Goal: Check status: Check status

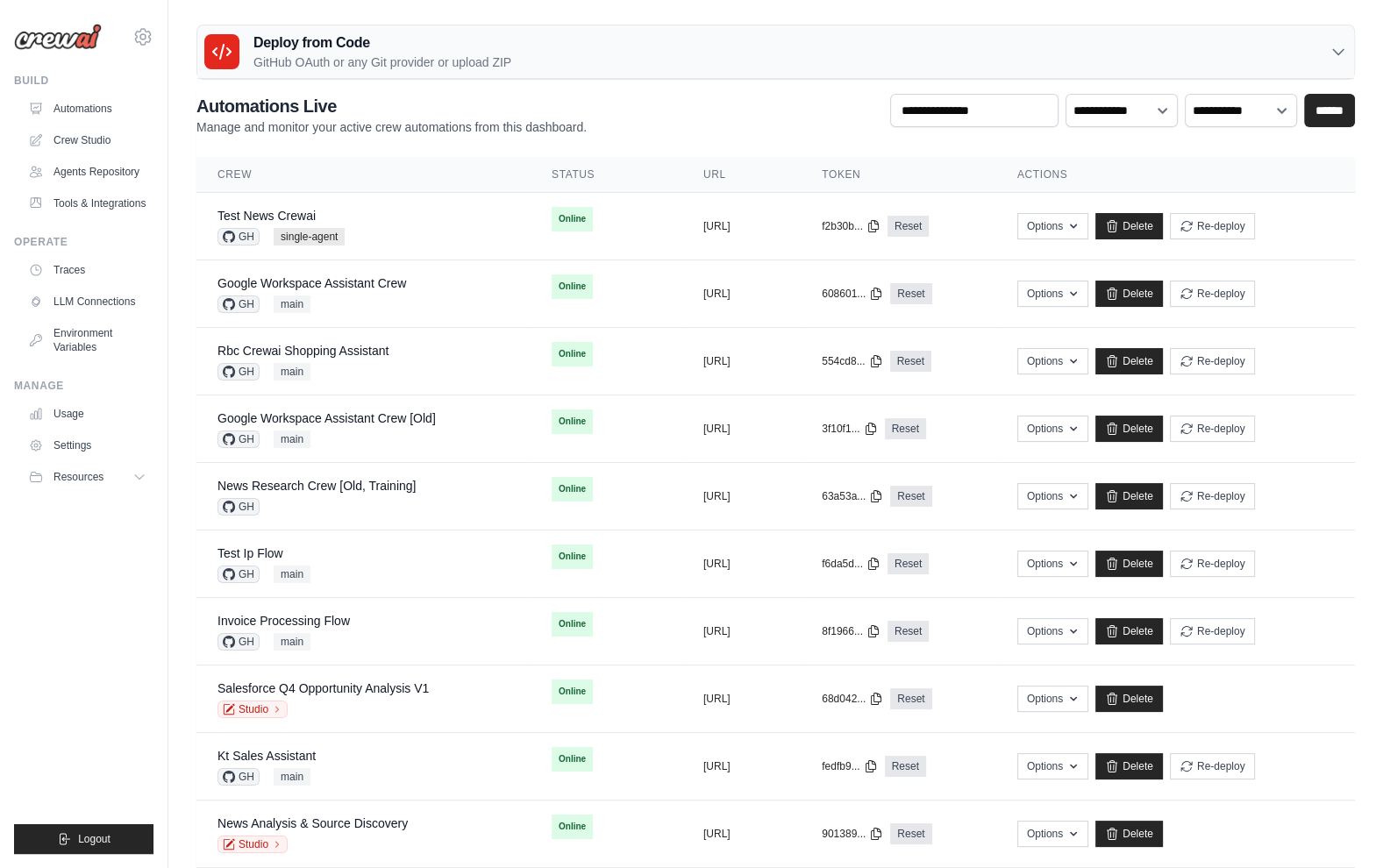
click at [133, 587] on ul "Build Automations Crew Studio Agents Repository Tools & Integrations" at bounding box center [83, 463] width 139 height 780
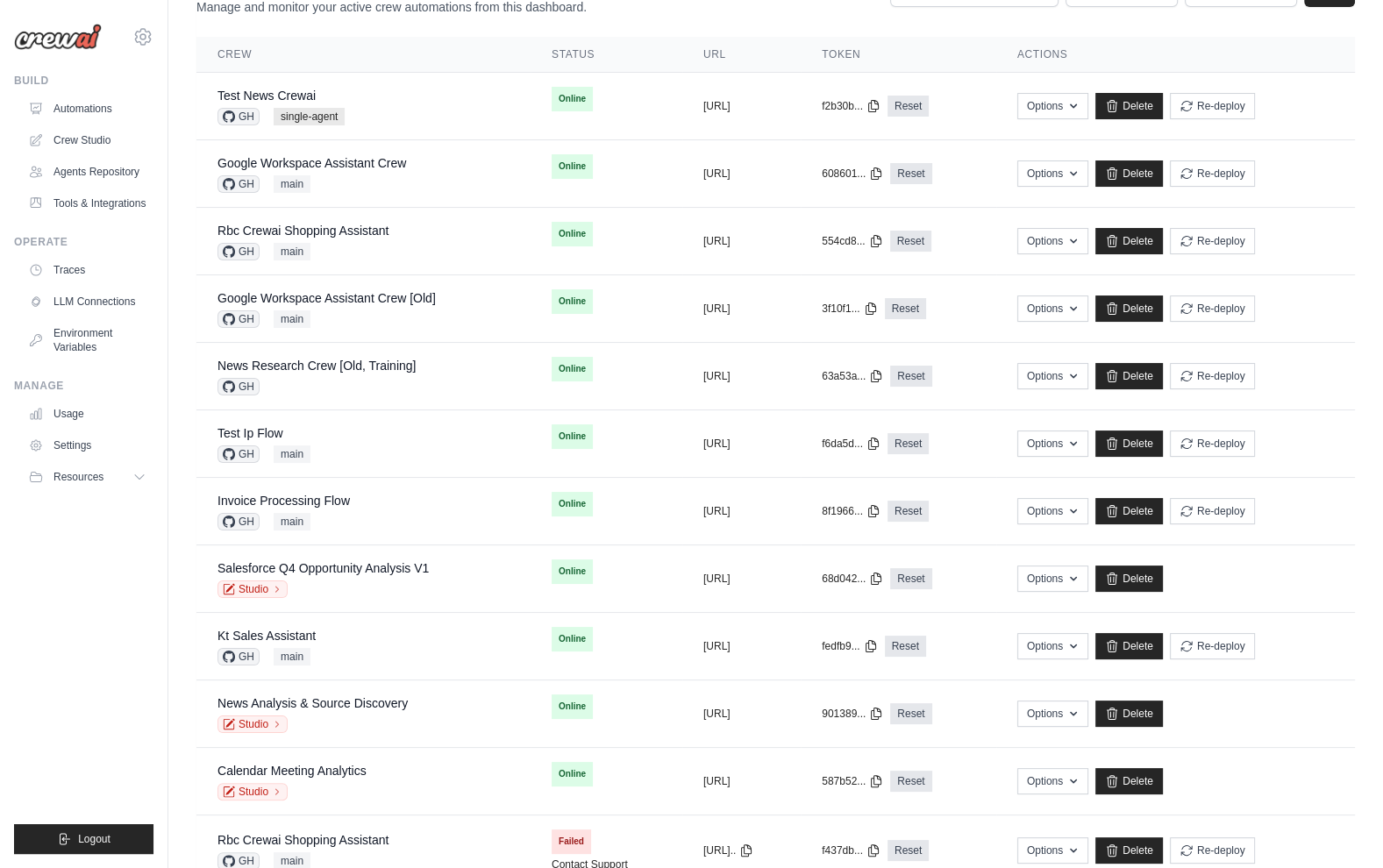
scroll to position [129, 0]
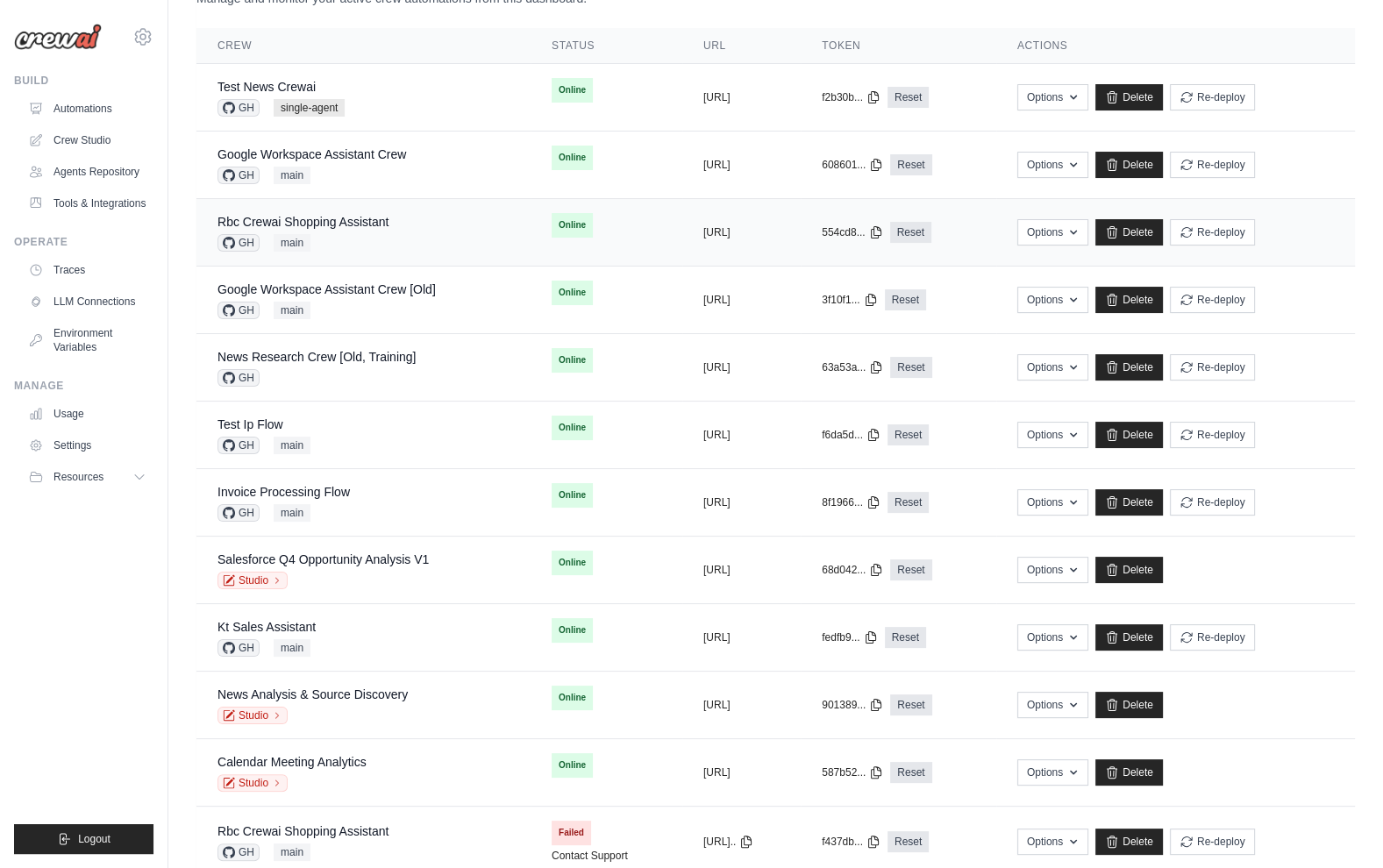
click at [381, 236] on div "GH main" at bounding box center [303, 243] width 171 height 18
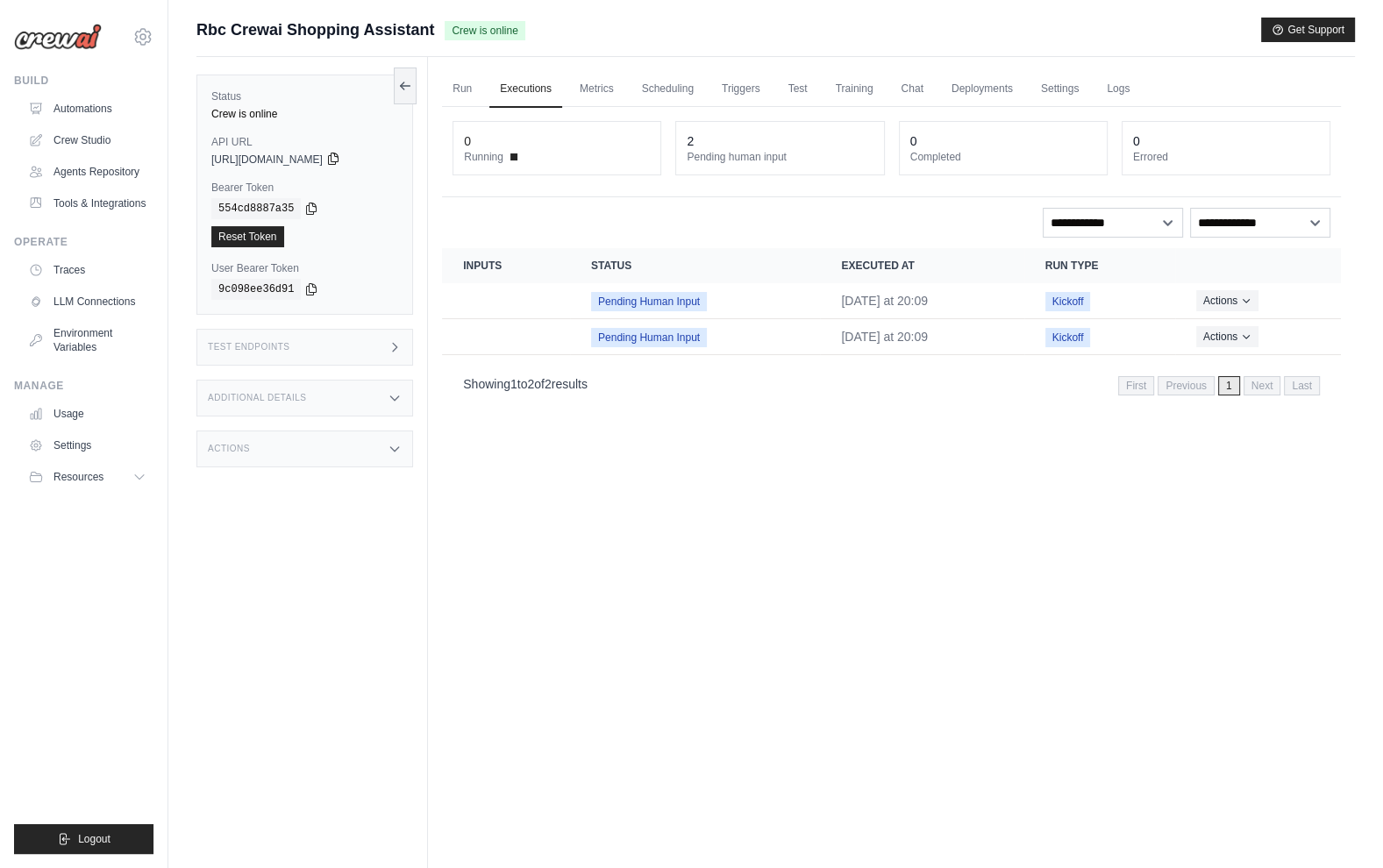
click at [340, 161] on icon at bounding box center [333, 158] width 14 height 14
click at [340, 163] on icon at bounding box center [333, 158] width 14 height 14
click at [312, 207] on icon at bounding box center [311, 207] width 14 height 14
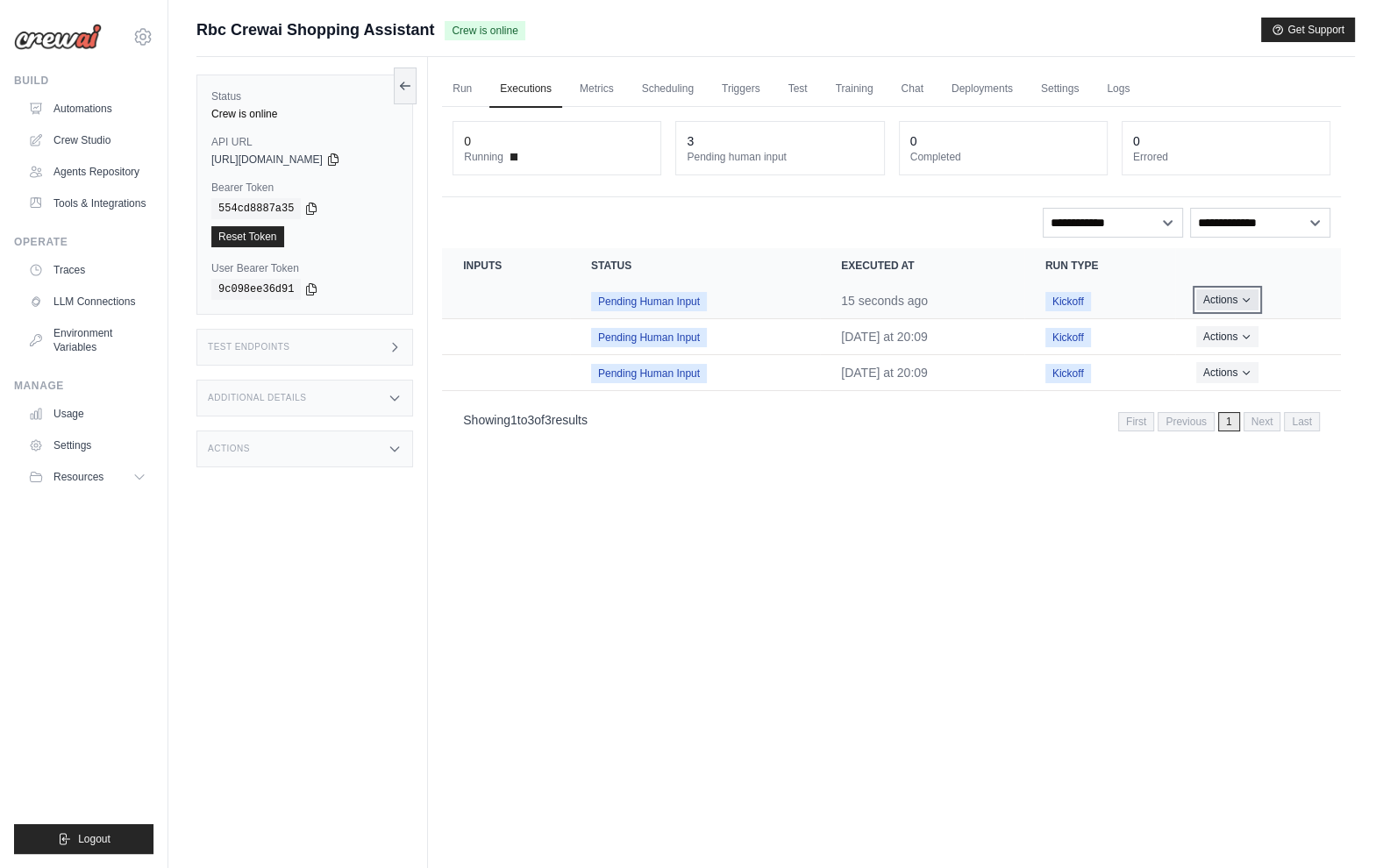
click at [1207, 306] on button "Actions" at bounding box center [1226, 299] width 62 height 21
click at [1220, 326] on link "View Details" at bounding box center [1263, 332] width 112 height 28
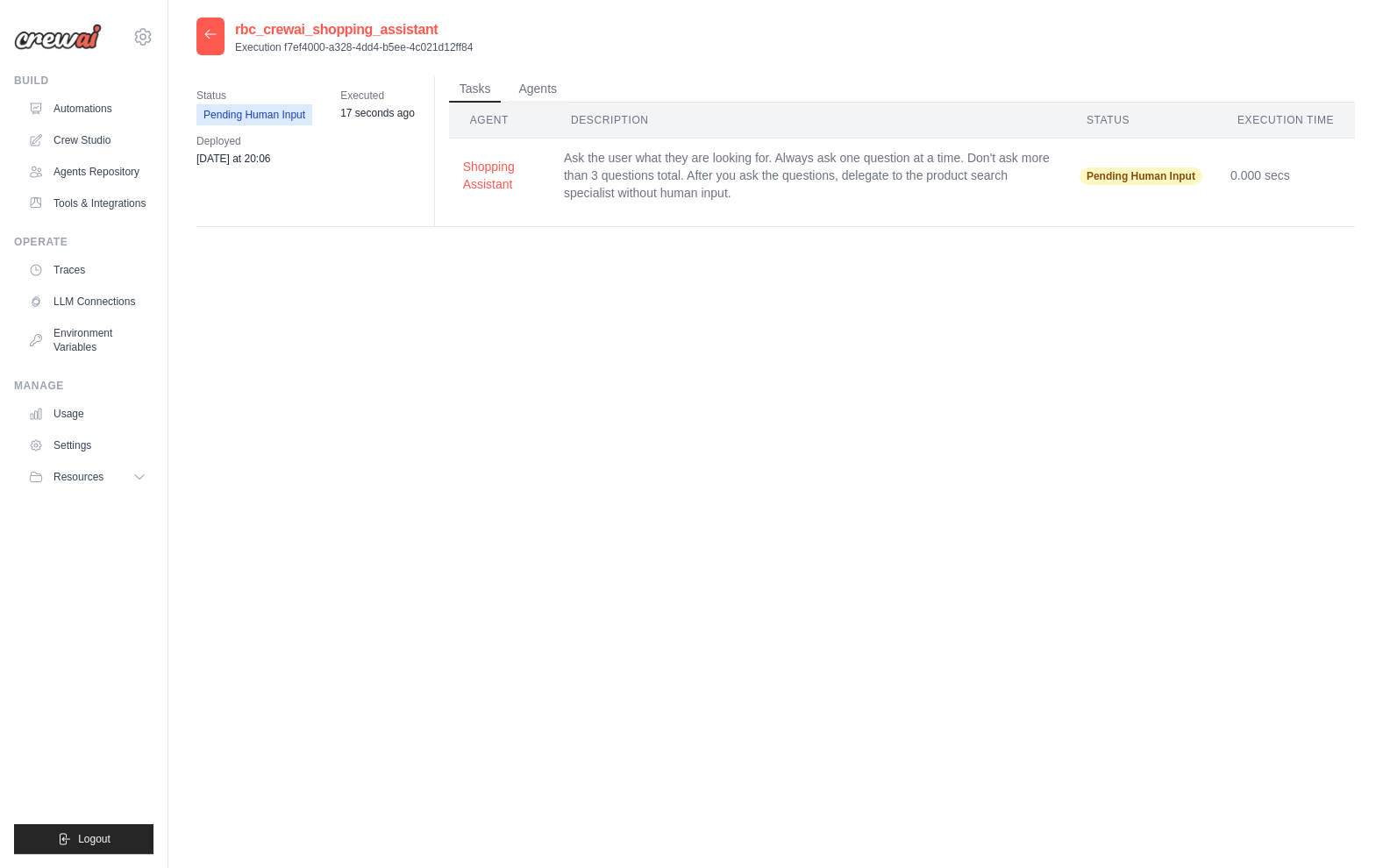
click at [607, 471] on div "rbc_crewai_shopping_assistant Execution f7ef4000-a328-4dd4-b5ee-4c021d12ff84 St…" at bounding box center [775, 452] width 1158 height 868
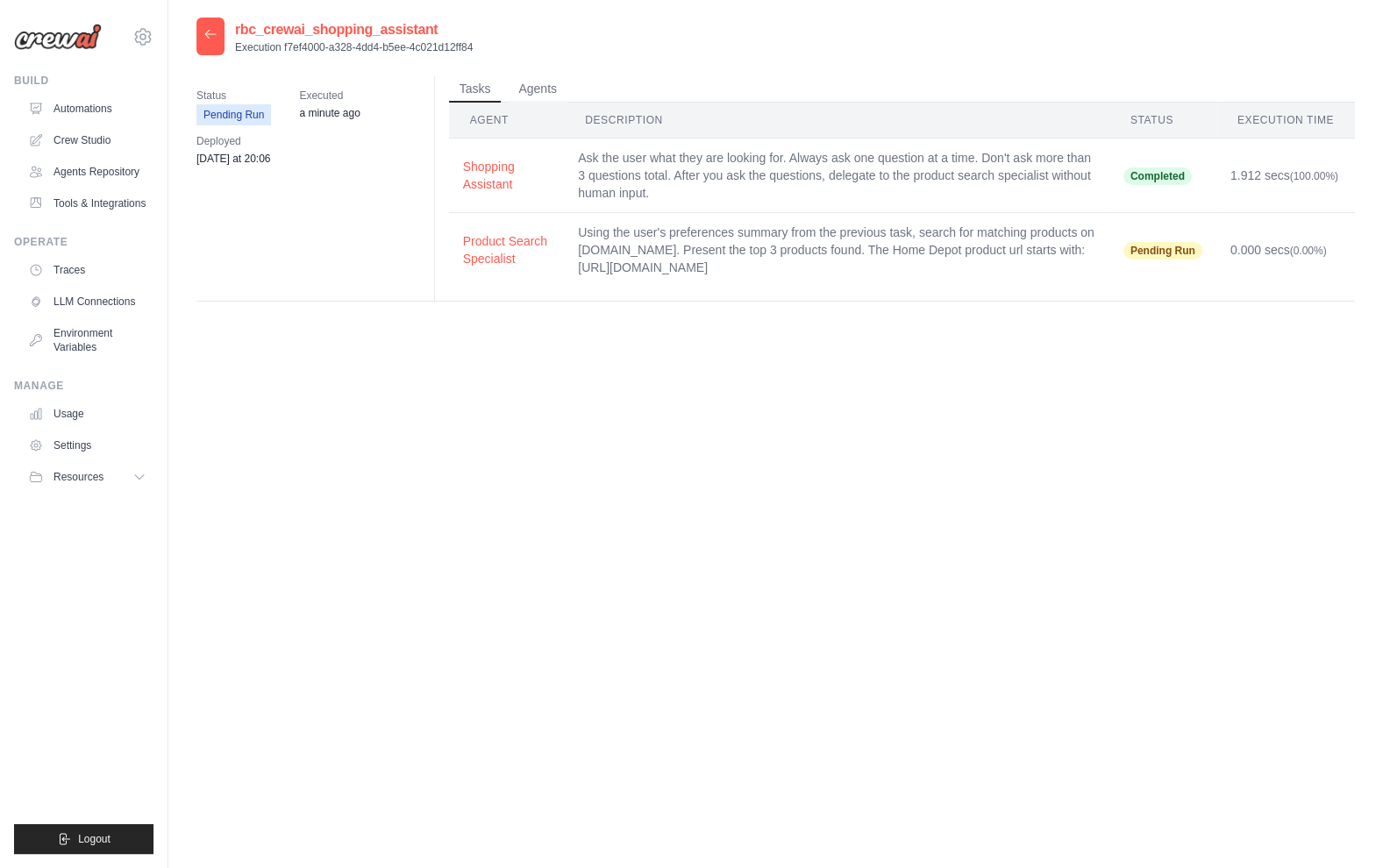
click at [456, 495] on div "rbc_crewai_shopping_assistant Execution f7ef4000-a328-4dd4-b5ee-4c021d12ff84 St…" at bounding box center [775, 452] width 1158 height 868
click at [509, 478] on div "rbc_crewai_shopping_assistant Execution f7ef4000-a328-4dd4-b5ee-4c021d12ff84 St…" at bounding box center [775, 452] width 1158 height 868
click at [474, 179] on button "Shopping Assistant" at bounding box center [506, 175] width 87 height 35
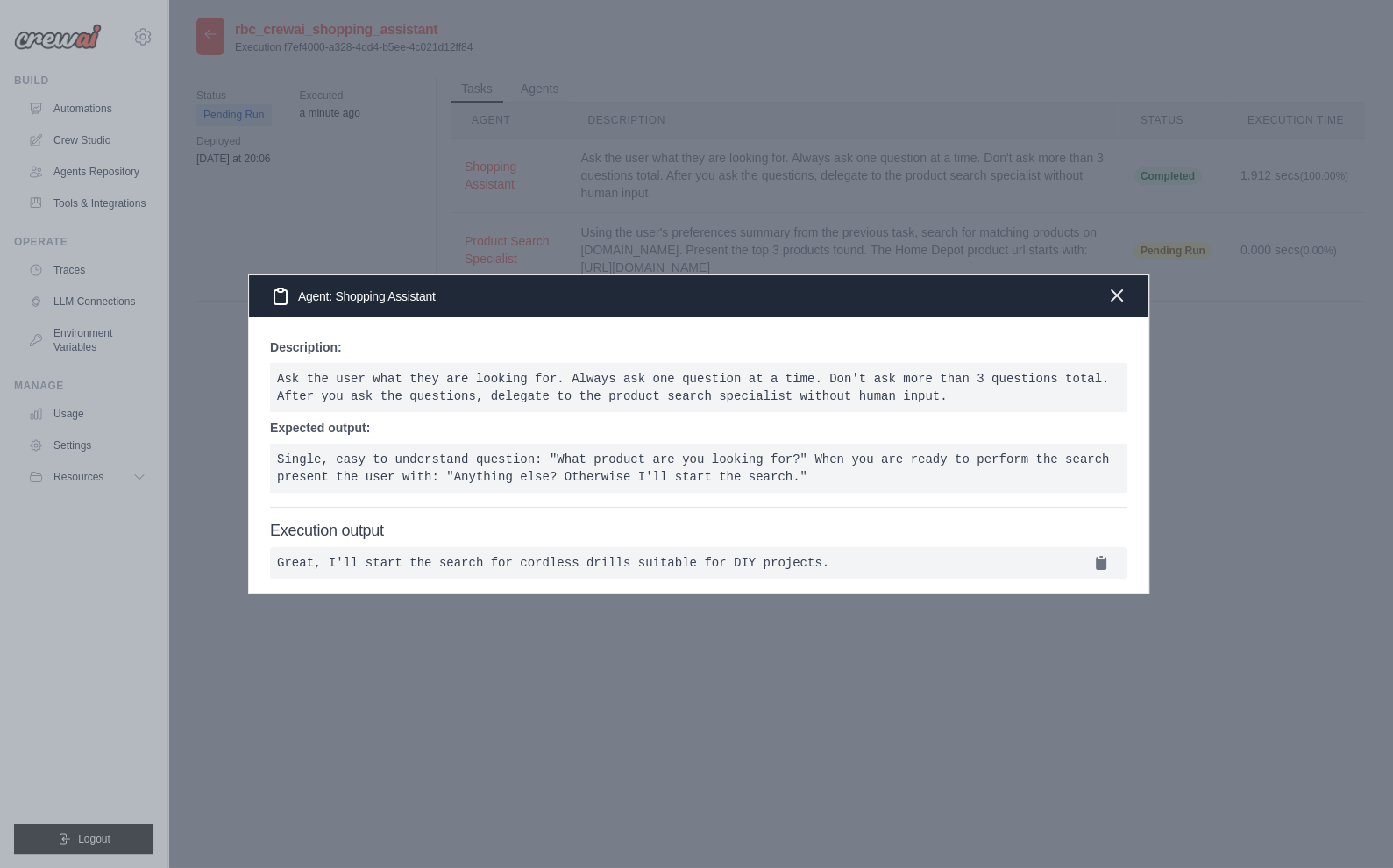
click at [1117, 292] on icon "button" at bounding box center [1116, 295] width 21 height 21
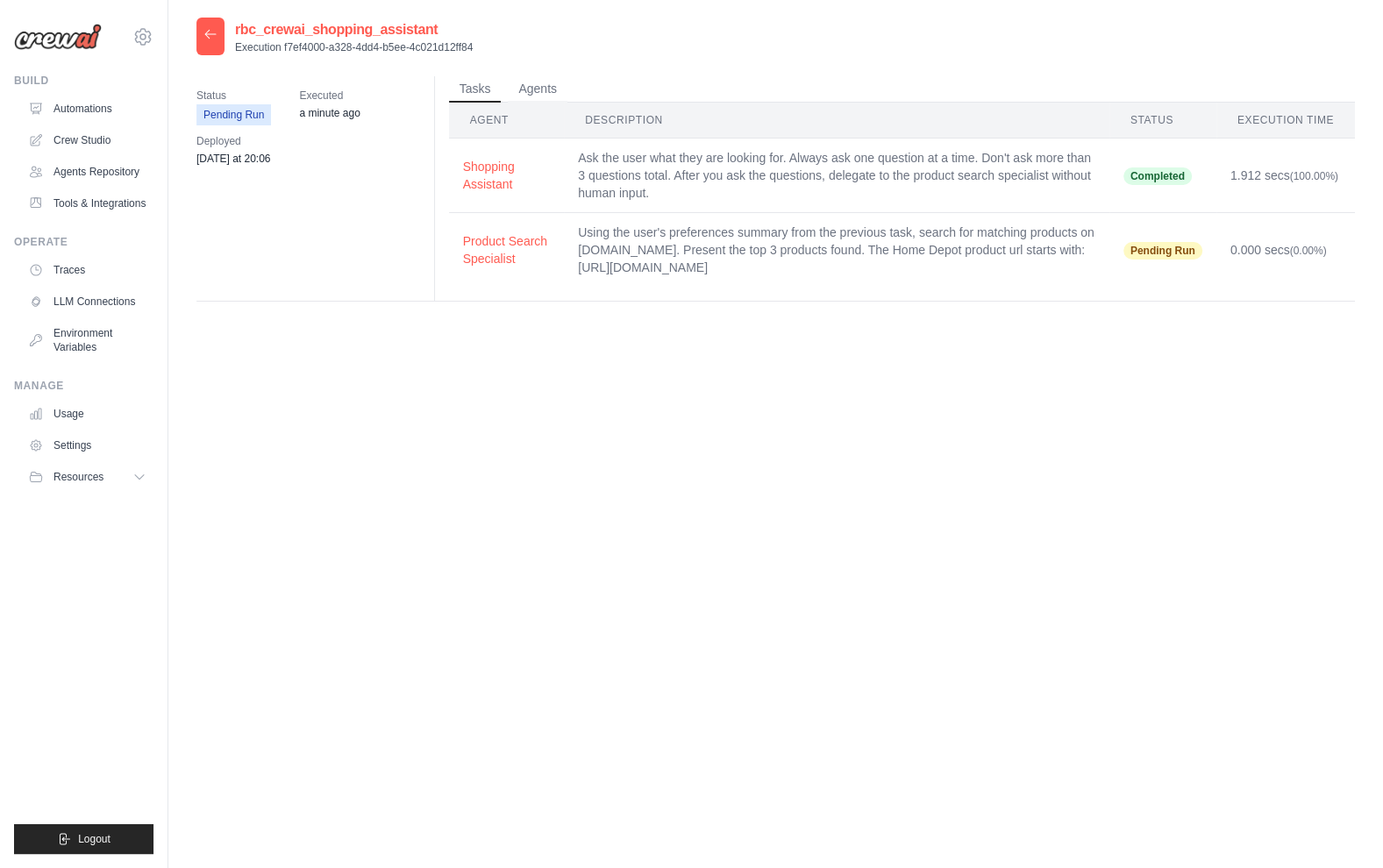
click at [765, 493] on div "rbc_crewai_shopping_assistant Execution f7ef4000-a328-4dd4-b5ee-4c021d12ff84 St…" at bounding box center [775, 452] width 1158 height 868
click at [396, 466] on div "rbc_crewai_shopping_assistant Execution f7ef4000-a328-4dd4-b5ee-4c021d12ff84 St…" at bounding box center [775, 452] width 1158 height 868
click at [409, 469] on div "rbc_crewai_shopping_assistant Execution f7ef4000-a328-4dd4-b5ee-4c021d12ff84 St…" at bounding box center [775, 452] width 1158 height 868
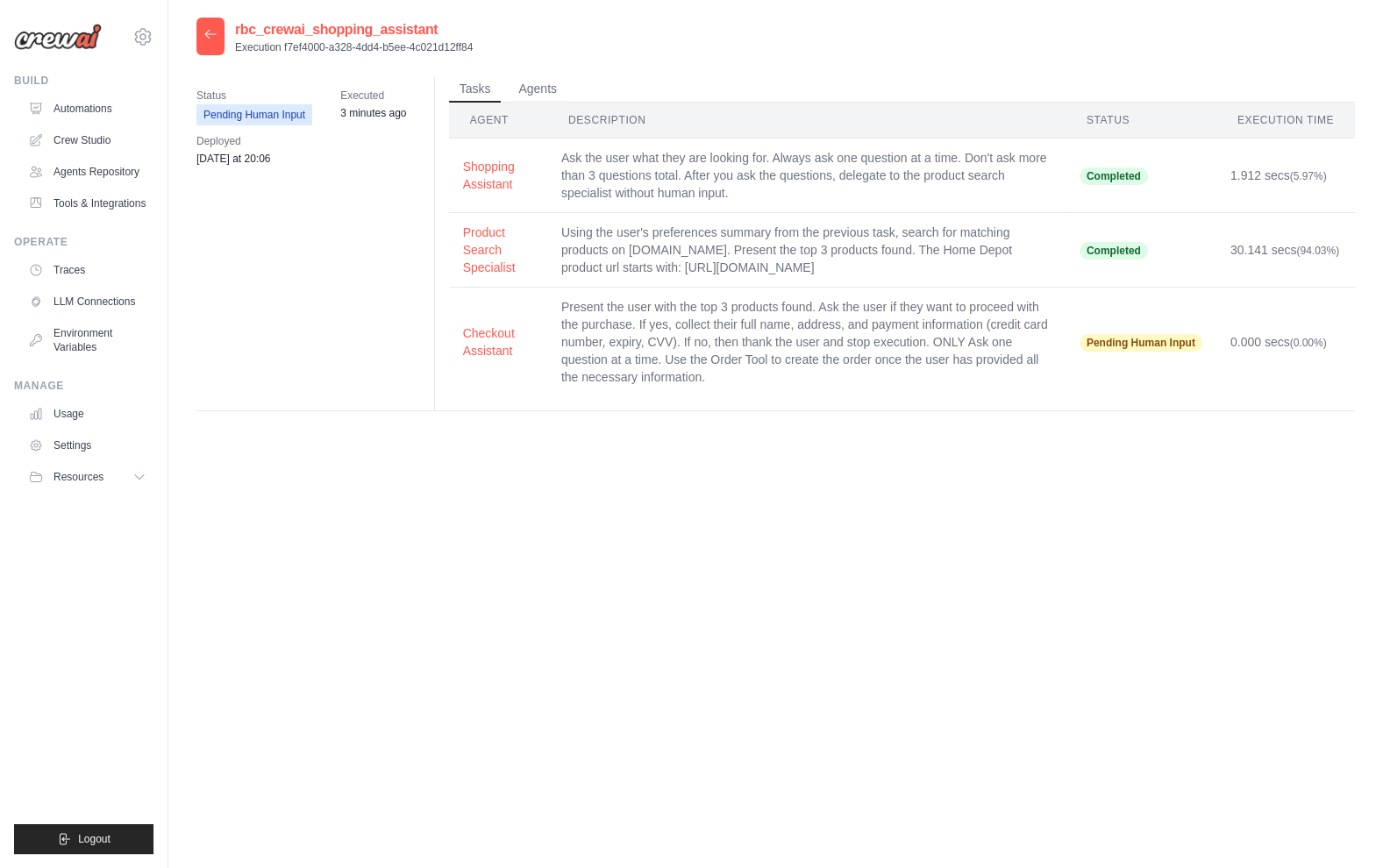
click at [551, 634] on div "rbc_crewai_shopping_assistant Execution f7ef4000-a328-4dd4-b5ee-4c021d12ff84 St…" at bounding box center [775, 452] width 1158 height 868
click at [474, 563] on div "rbc_crewai_shopping_assistant Execution f7ef4000-a328-4dd4-b5ee-4c021d12ff84 St…" at bounding box center [775, 452] width 1158 height 868
click at [211, 36] on icon at bounding box center [210, 34] width 14 height 14
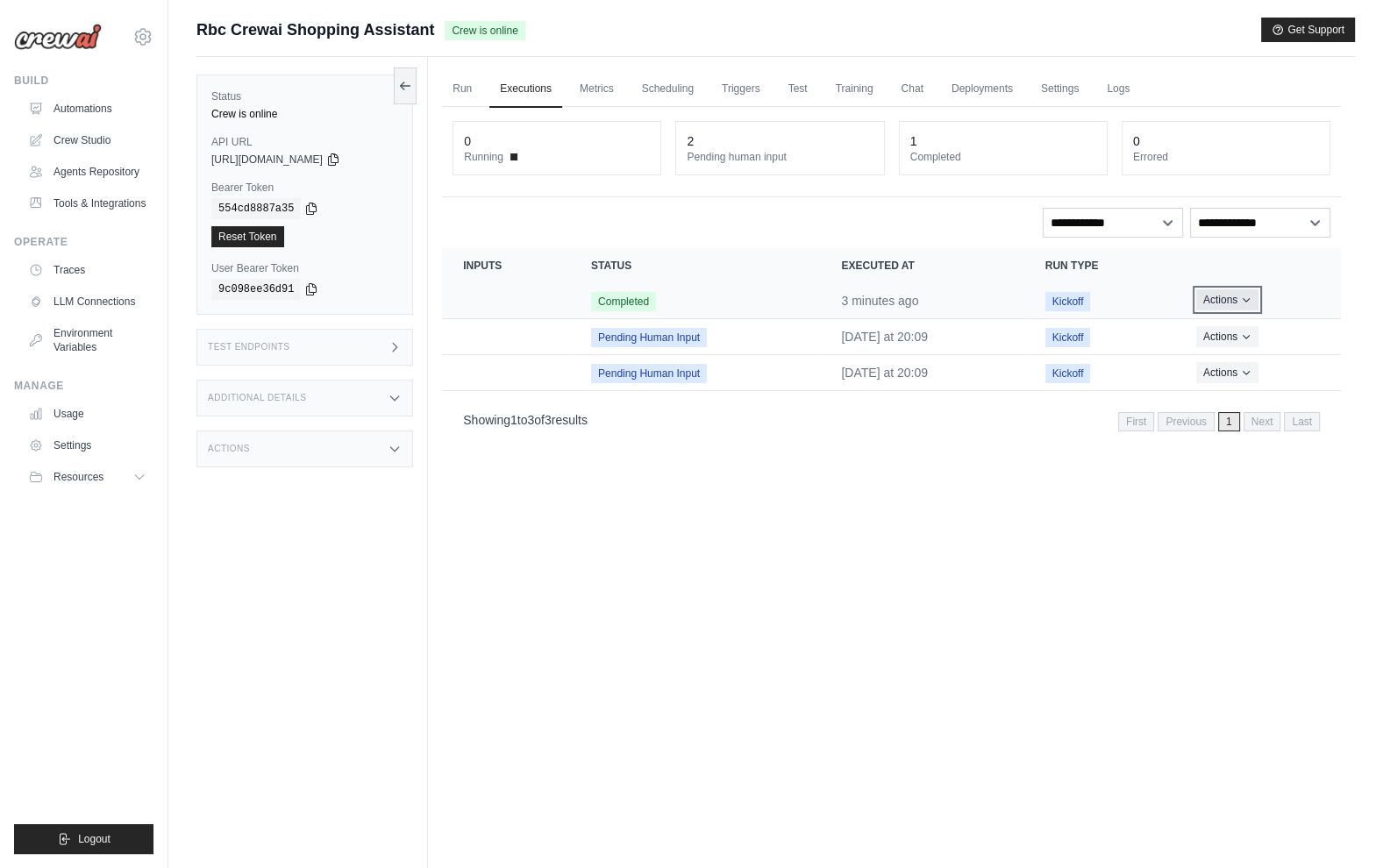
click at [1210, 303] on button "Actions" at bounding box center [1226, 299] width 62 height 21
click at [1234, 321] on link "View Details" at bounding box center [1263, 332] width 112 height 28
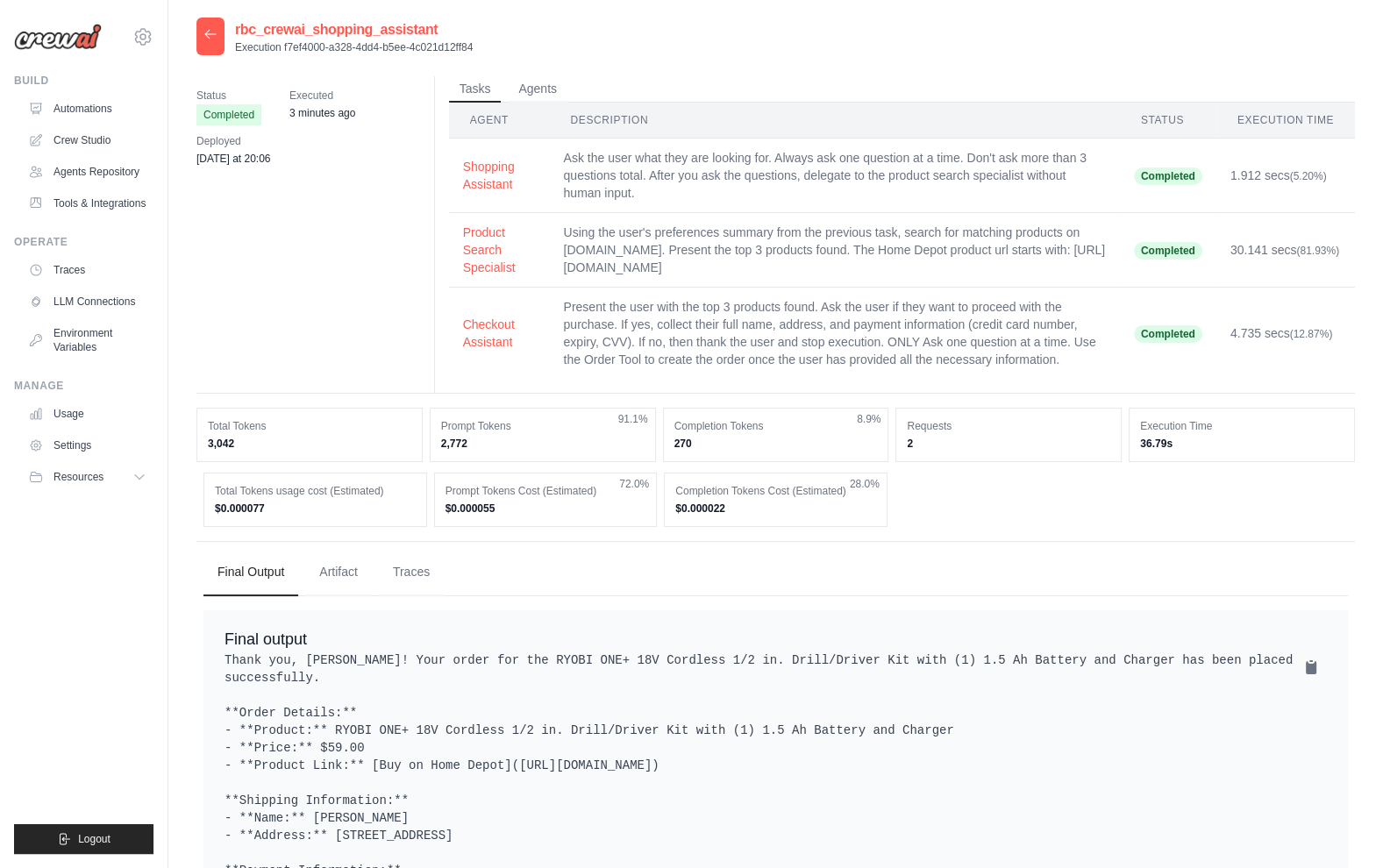
click at [511, 610] on div "Final output Thank you, [PERSON_NAME]! Your order for the RYOBI ONE+ 18V Cordle…" at bounding box center [775, 814] width 1144 height 409
click at [402, 583] on button "Traces" at bounding box center [412, 571] width 65 height 47
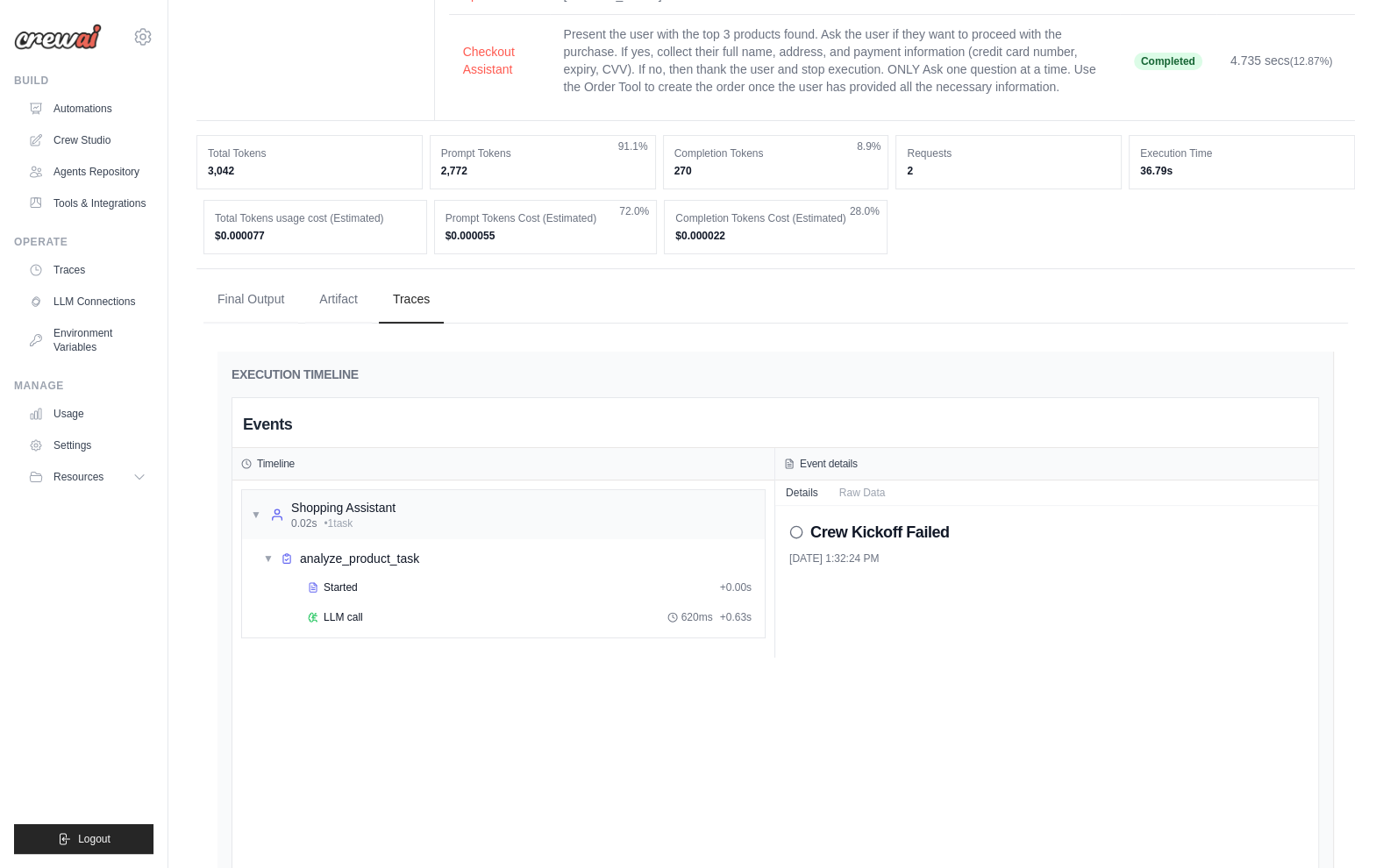
scroll to position [282, 0]
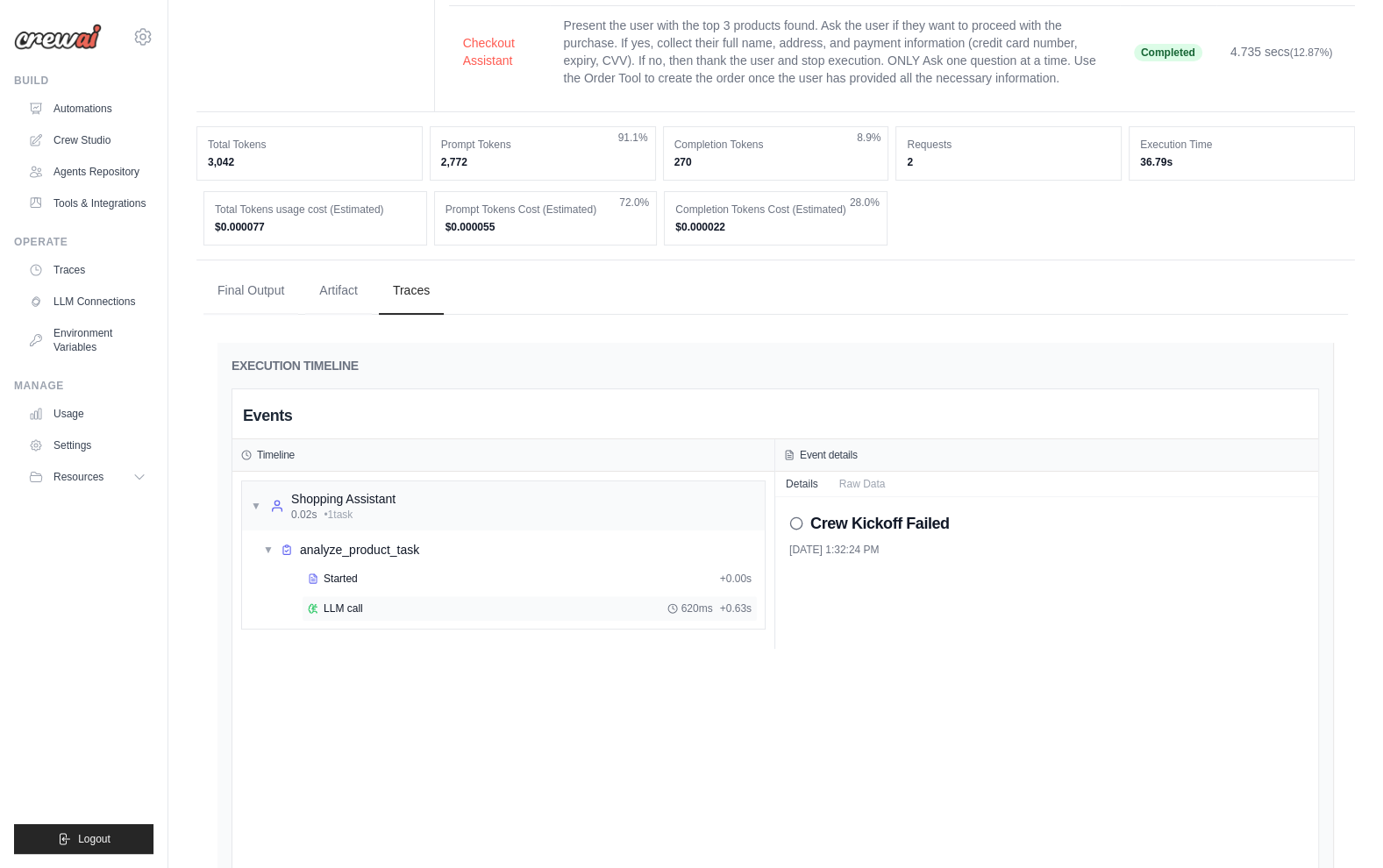
click at [354, 607] on span "LLM call" at bounding box center [343, 608] width 39 height 14
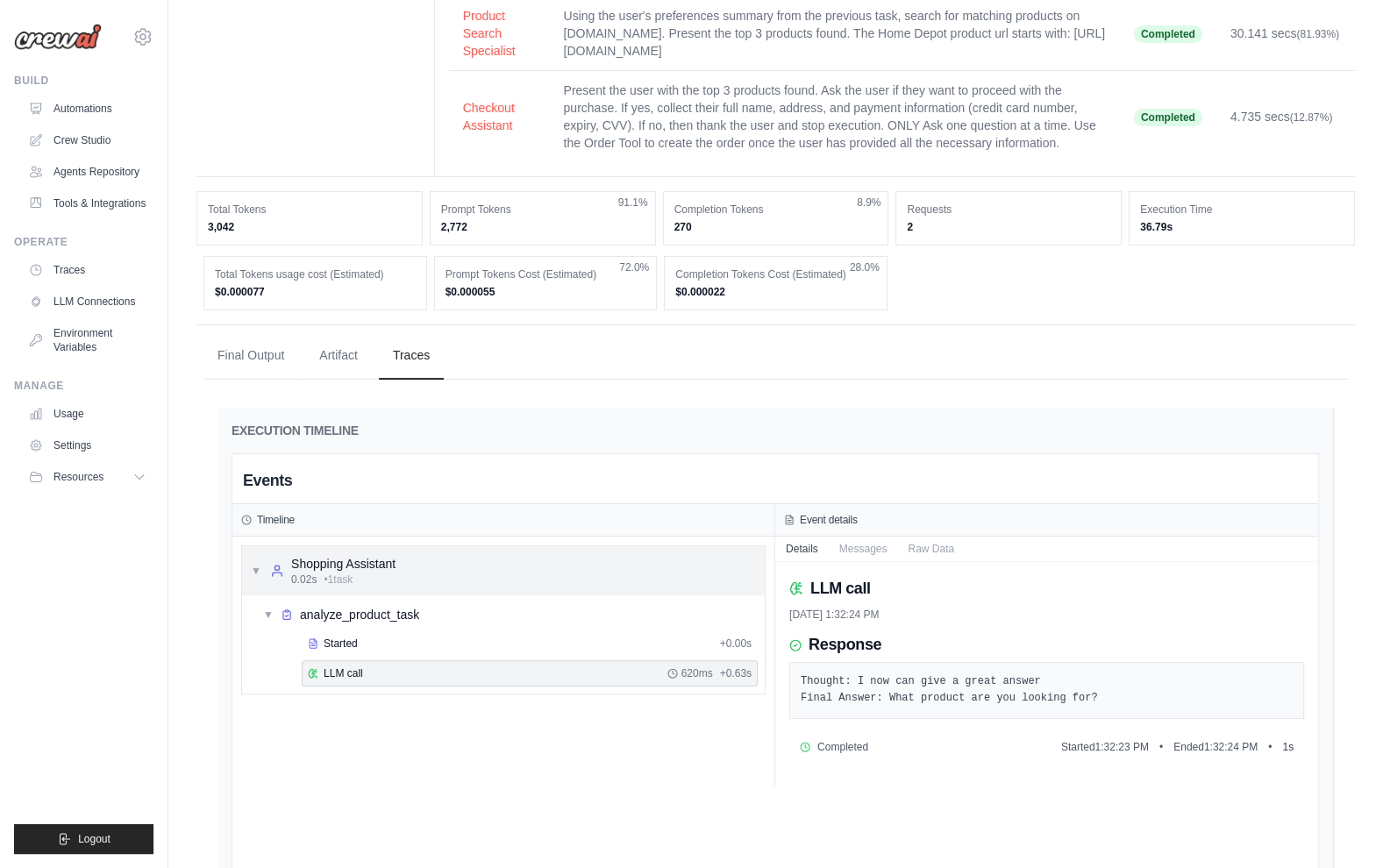
scroll to position [0, 0]
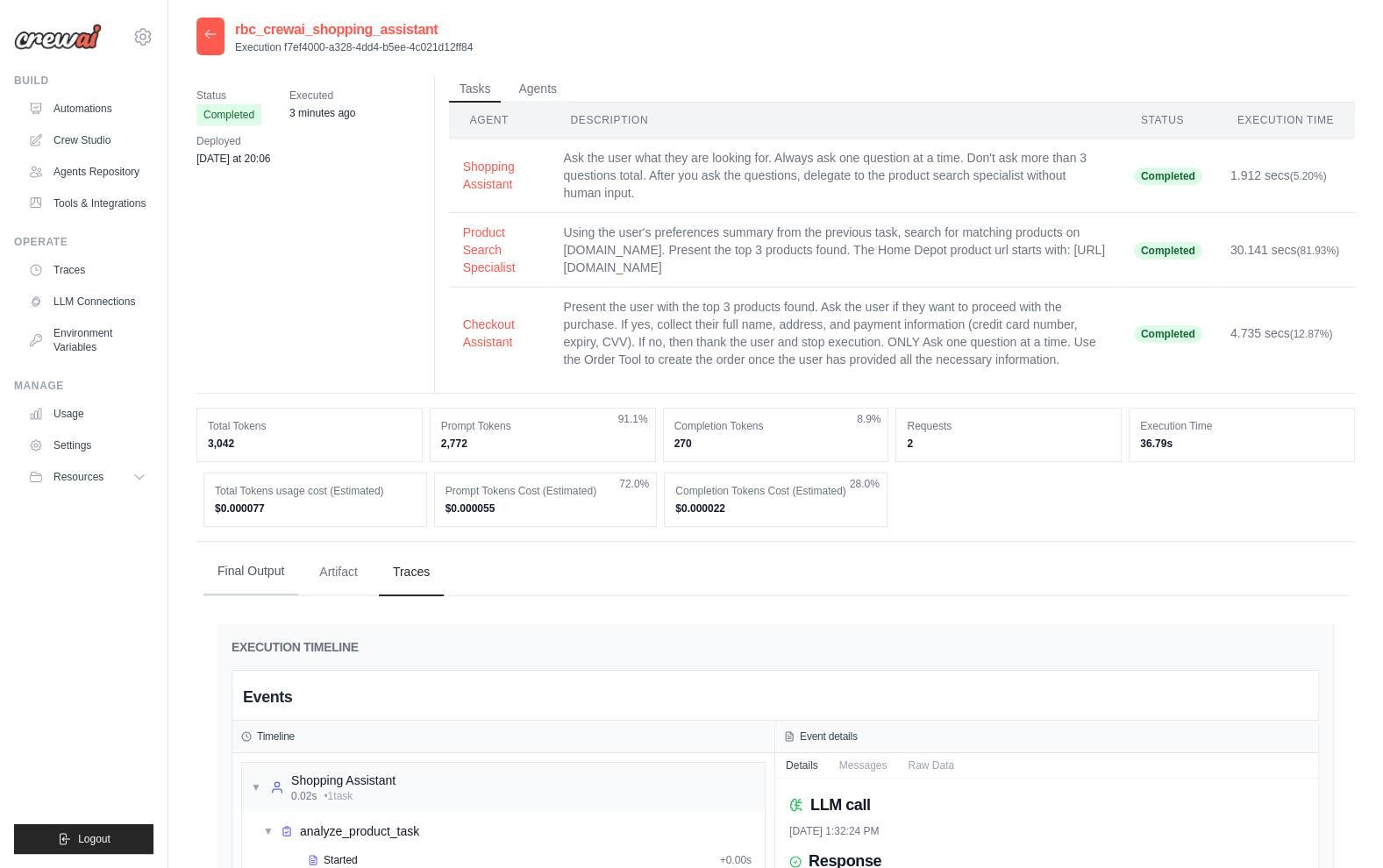
click at [246, 567] on button "Final Output" at bounding box center [250, 571] width 94 height 47
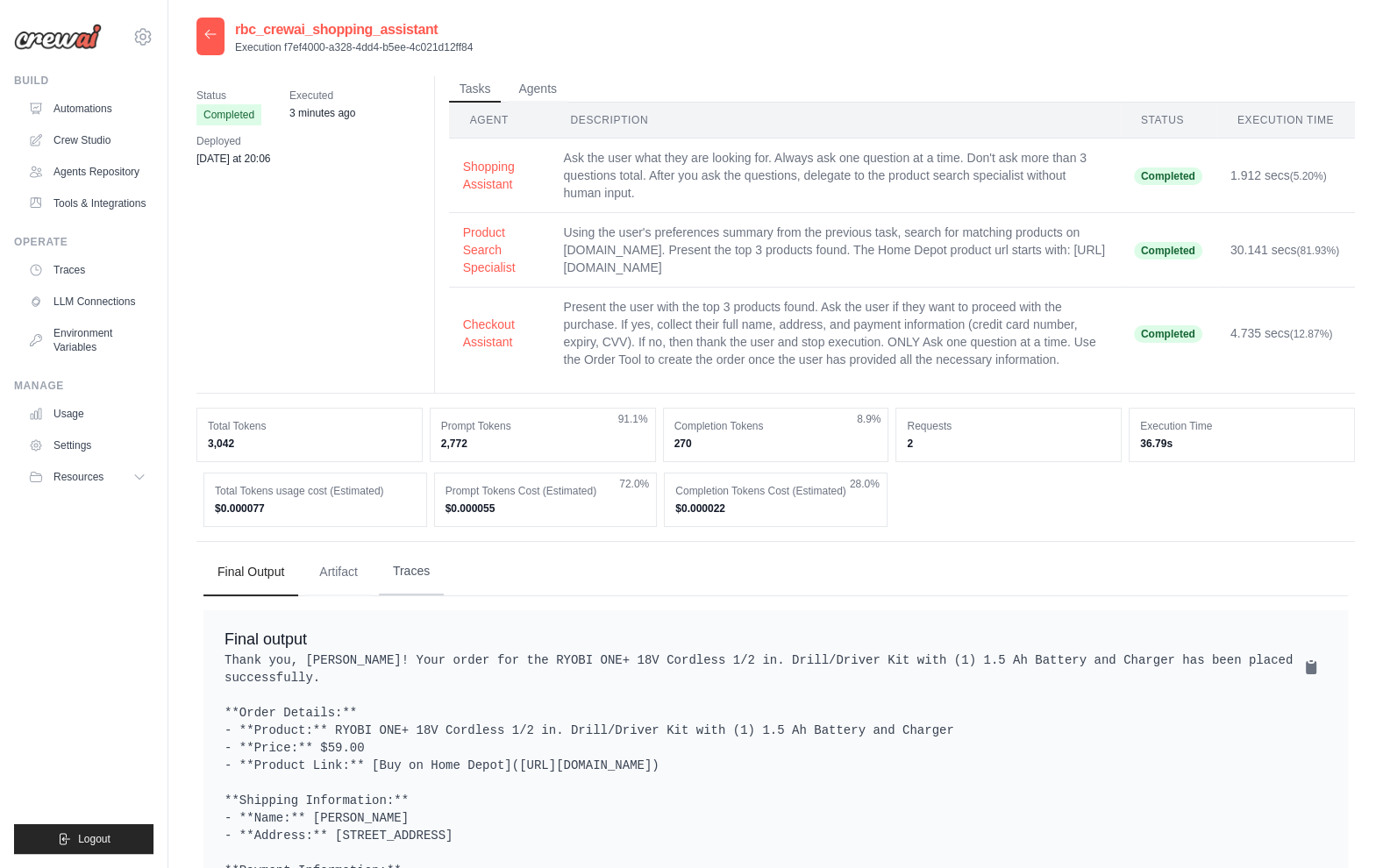
click at [400, 567] on button "Traces" at bounding box center [412, 571] width 65 height 47
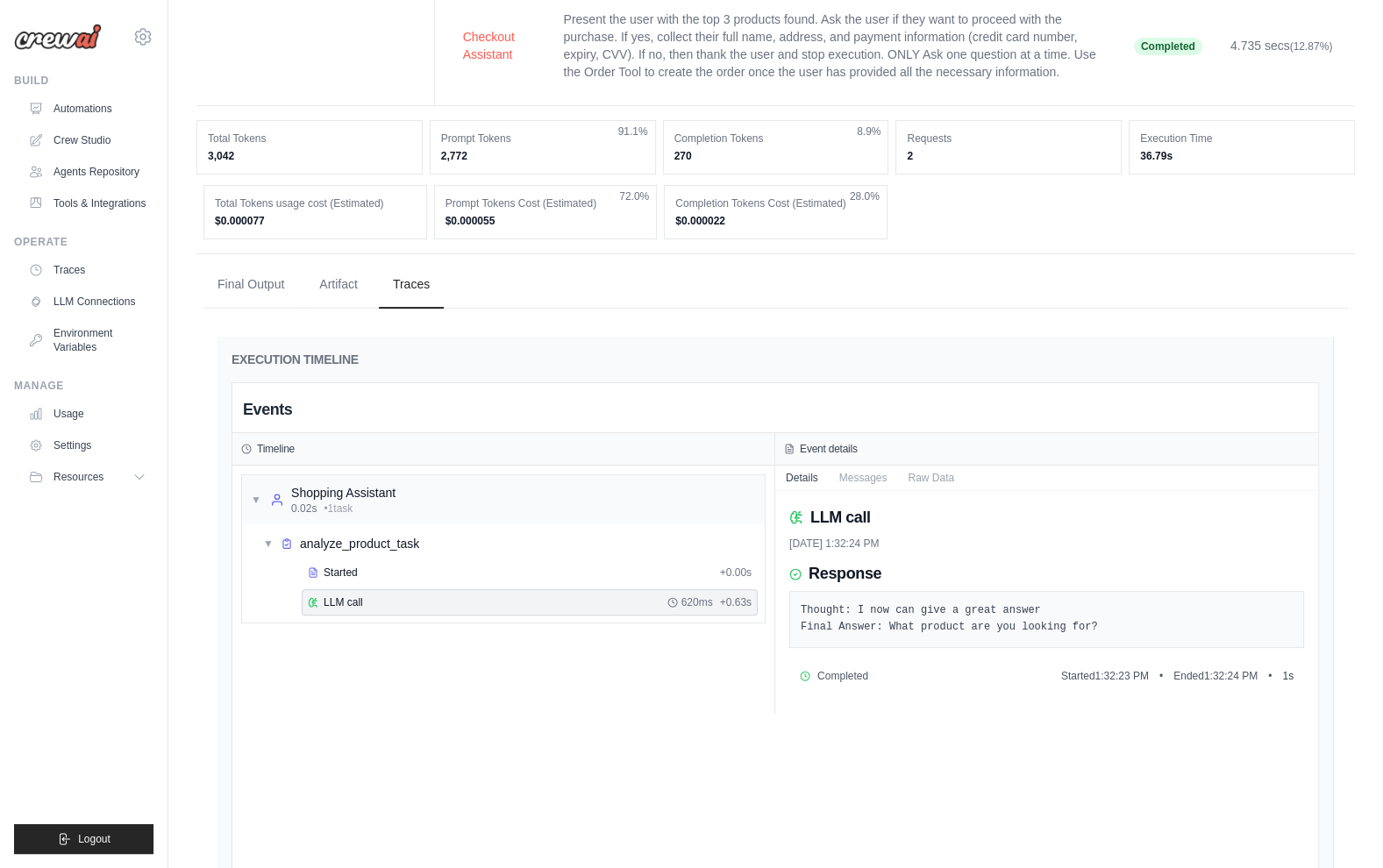
scroll to position [441, 0]
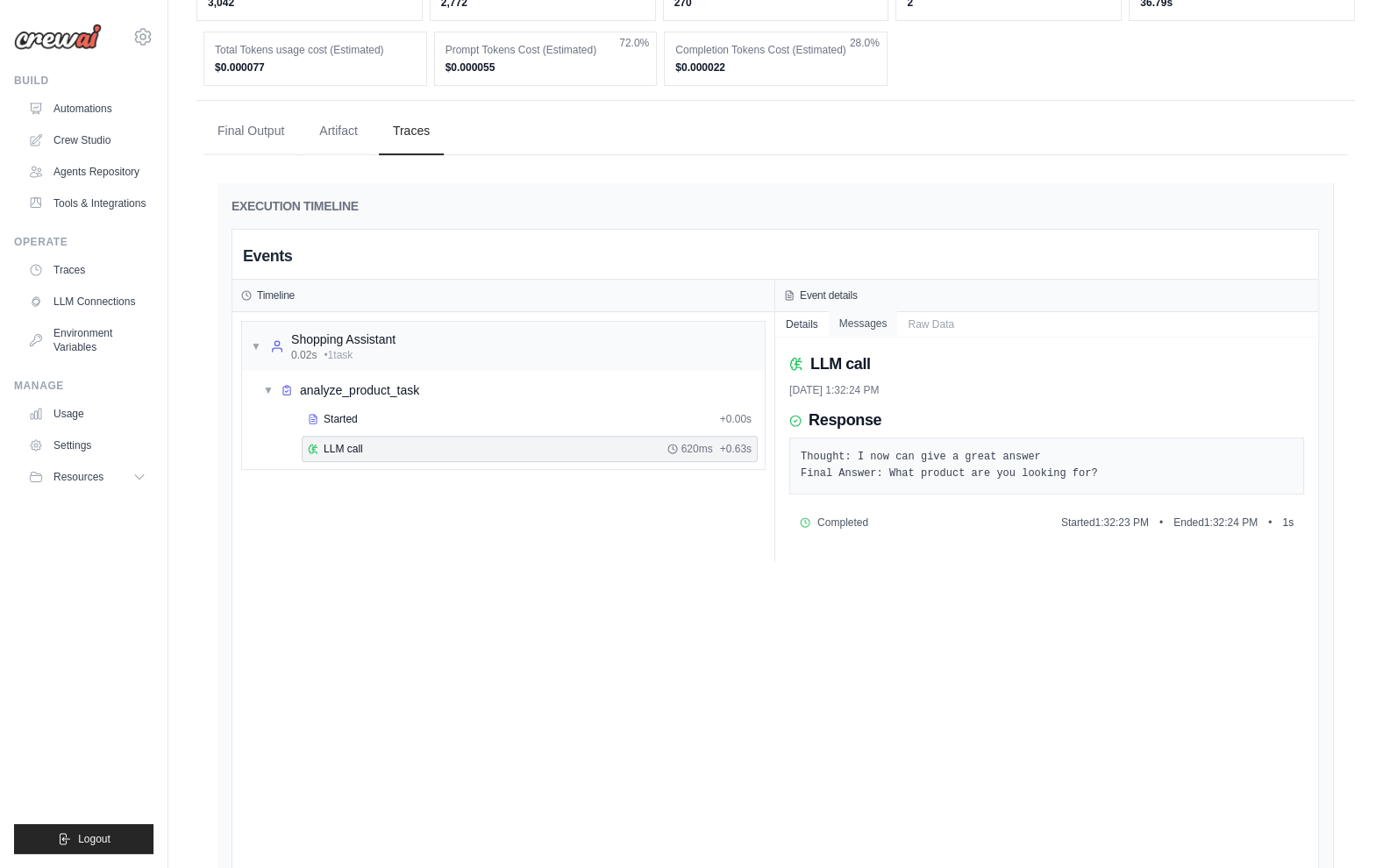
click at [869, 321] on button "Messages" at bounding box center [862, 323] width 70 height 25
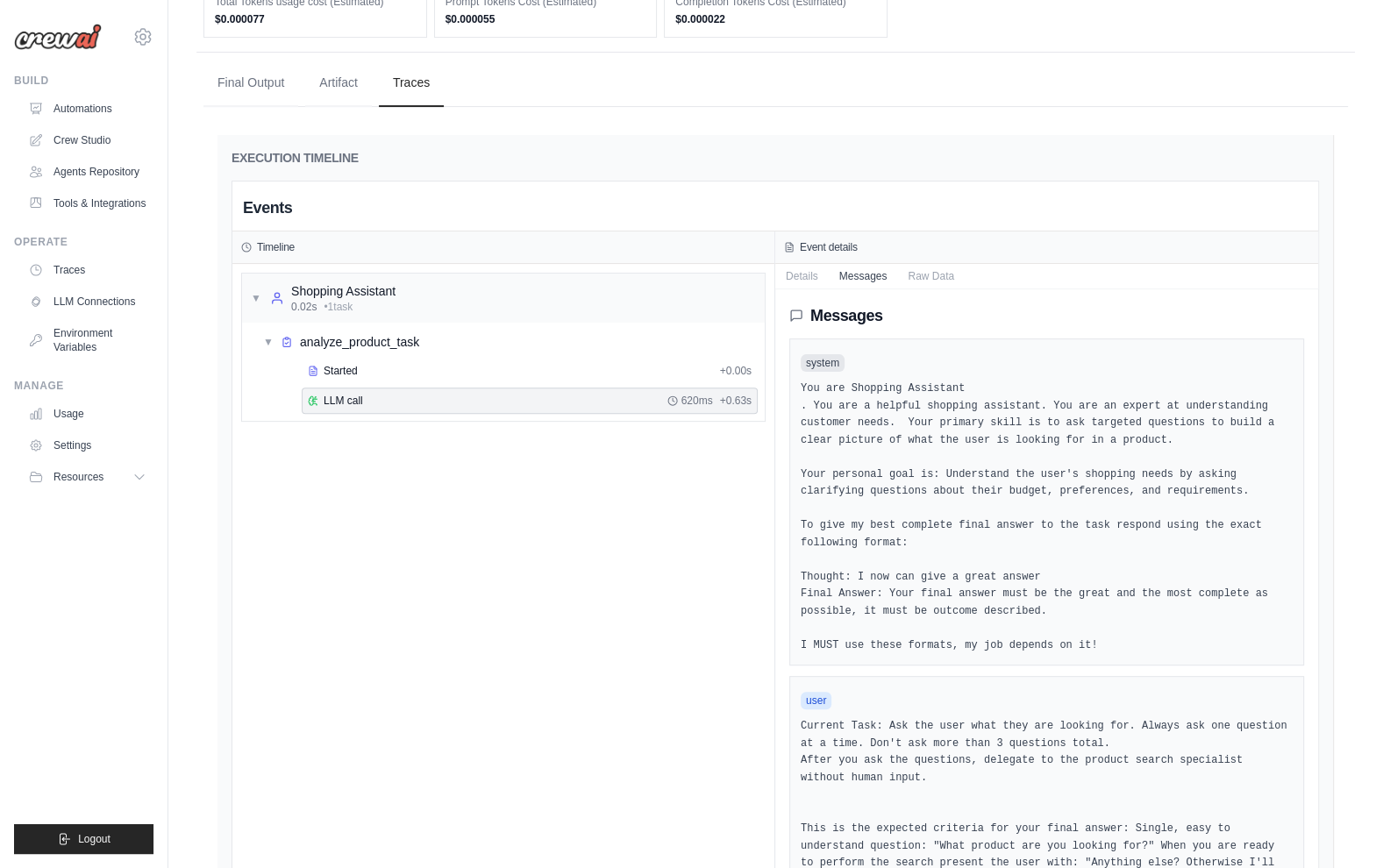
scroll to position [417, 0]
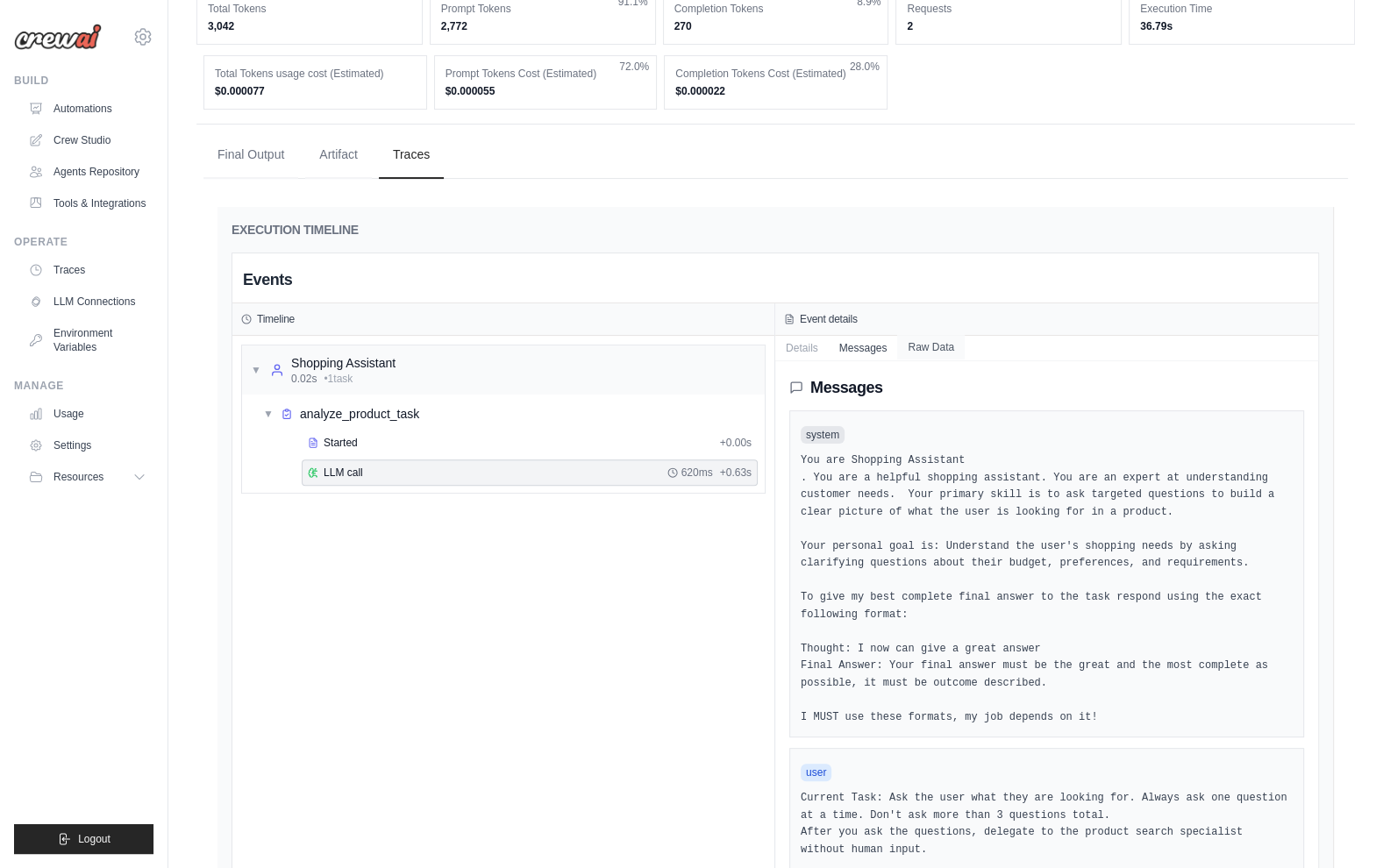
click at [929, 335] on button "Raw Data" at bounding box center [930, 347] width 68 height 25
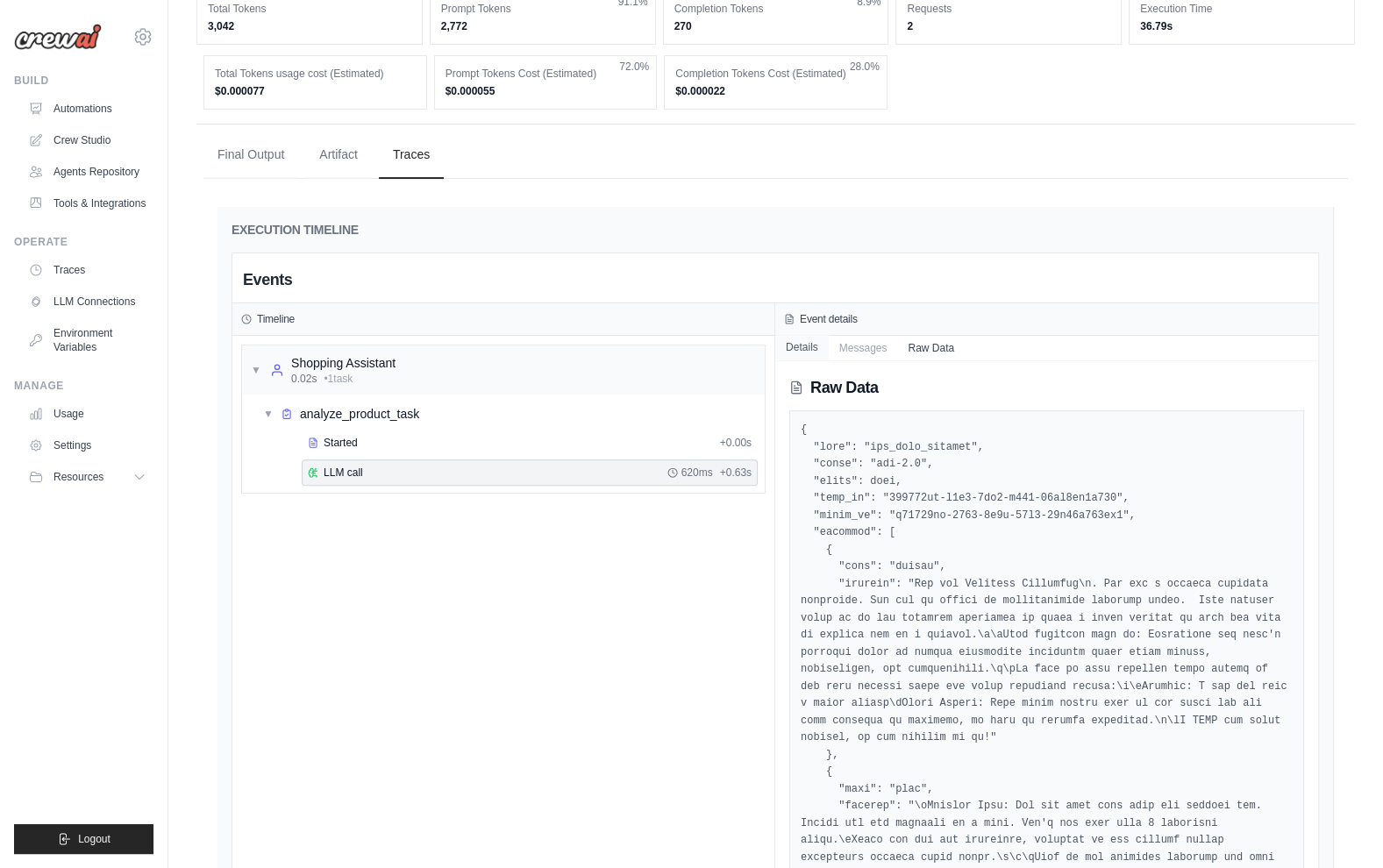
click at [798, 347] on button "Details" at bounding box center [802, 347] width 53 height 25
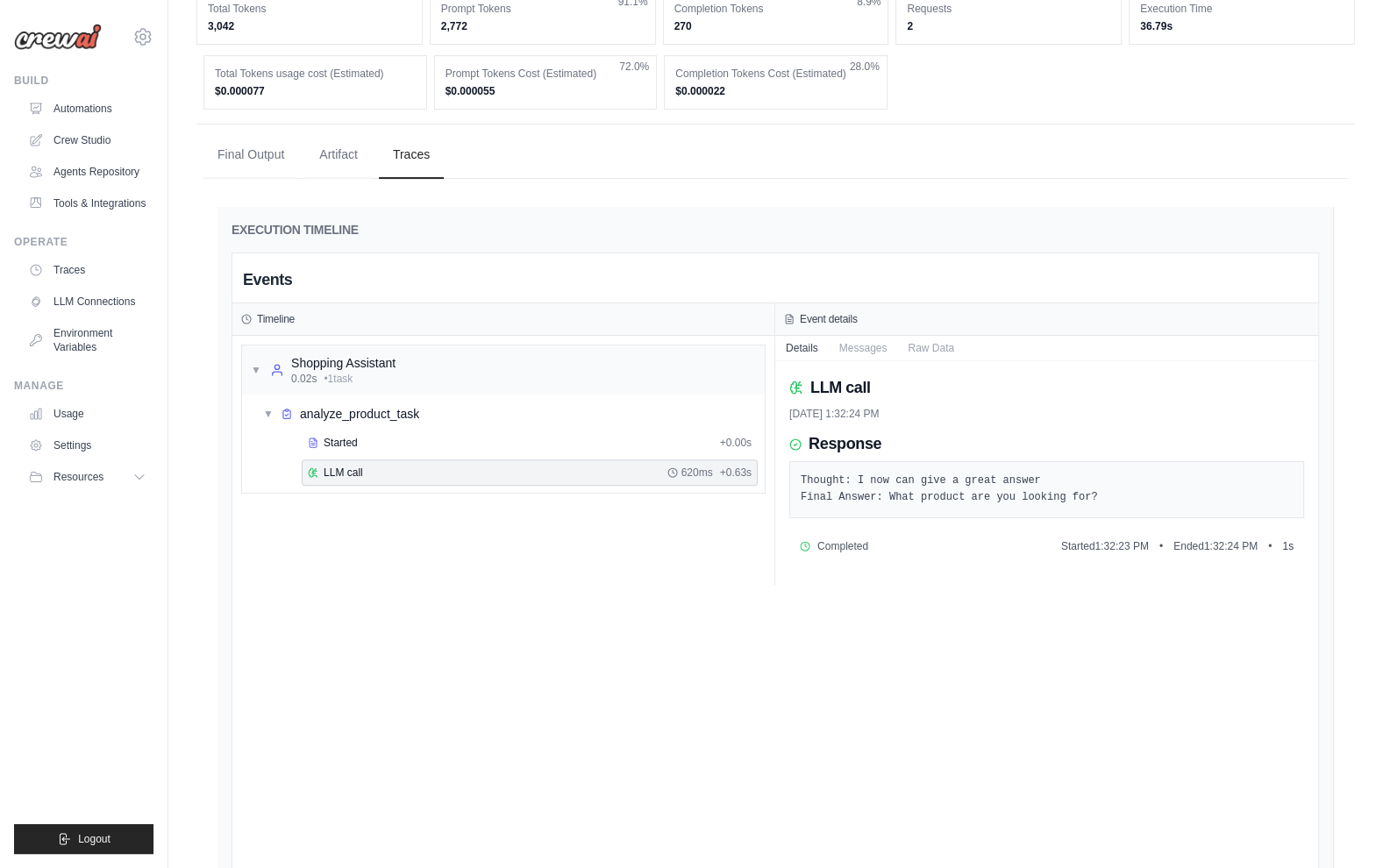
click at [582, 578] on div "▼ Shopping Assistant 0.02s • 1 task ▼ analyze_product_task Started + 0.00s LLM …" at bounding box center [504, 460] width 542 height 248
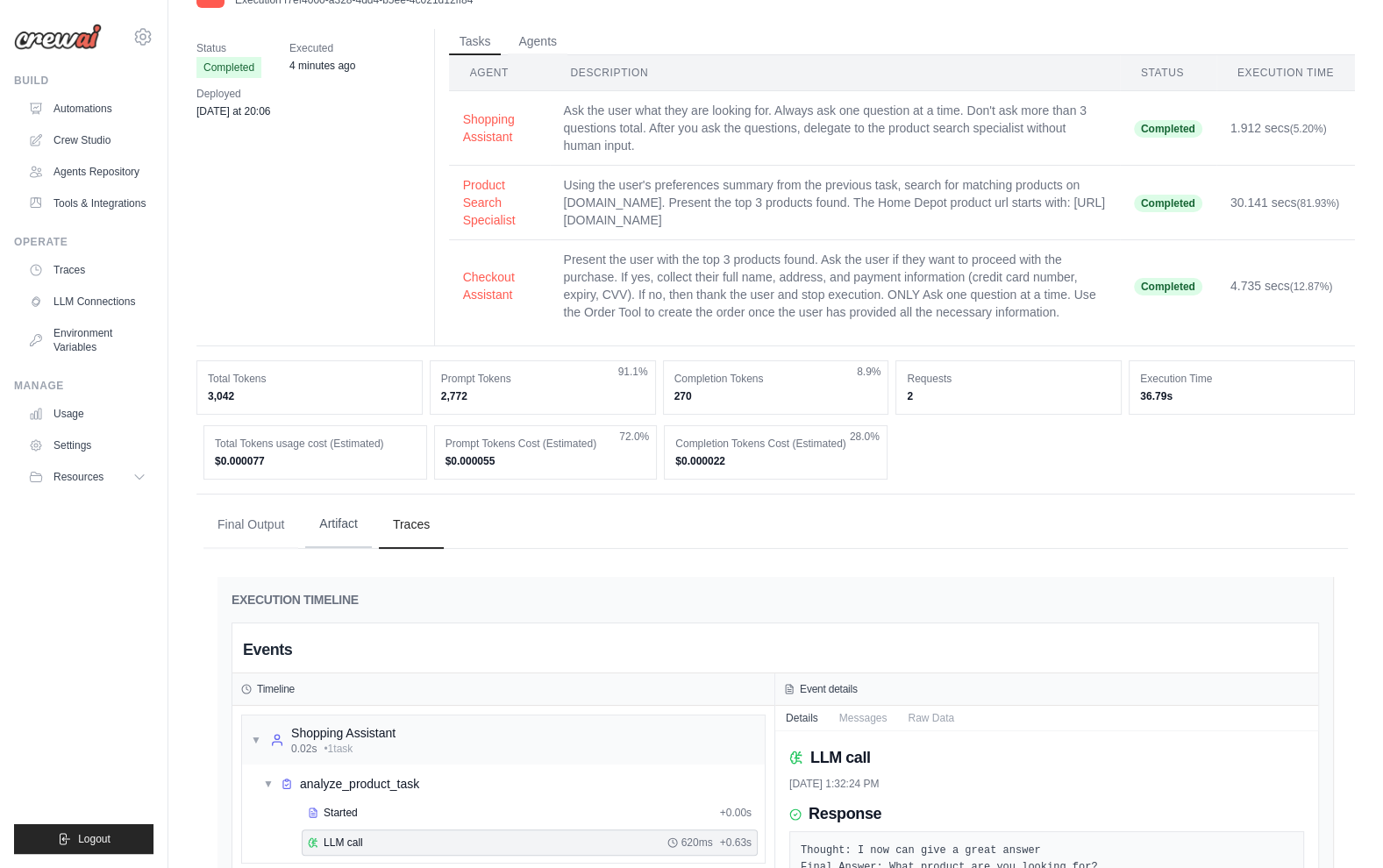
click at [314, 525] on button "Artifact" at bounding box center [339, 524] width 67 height 47
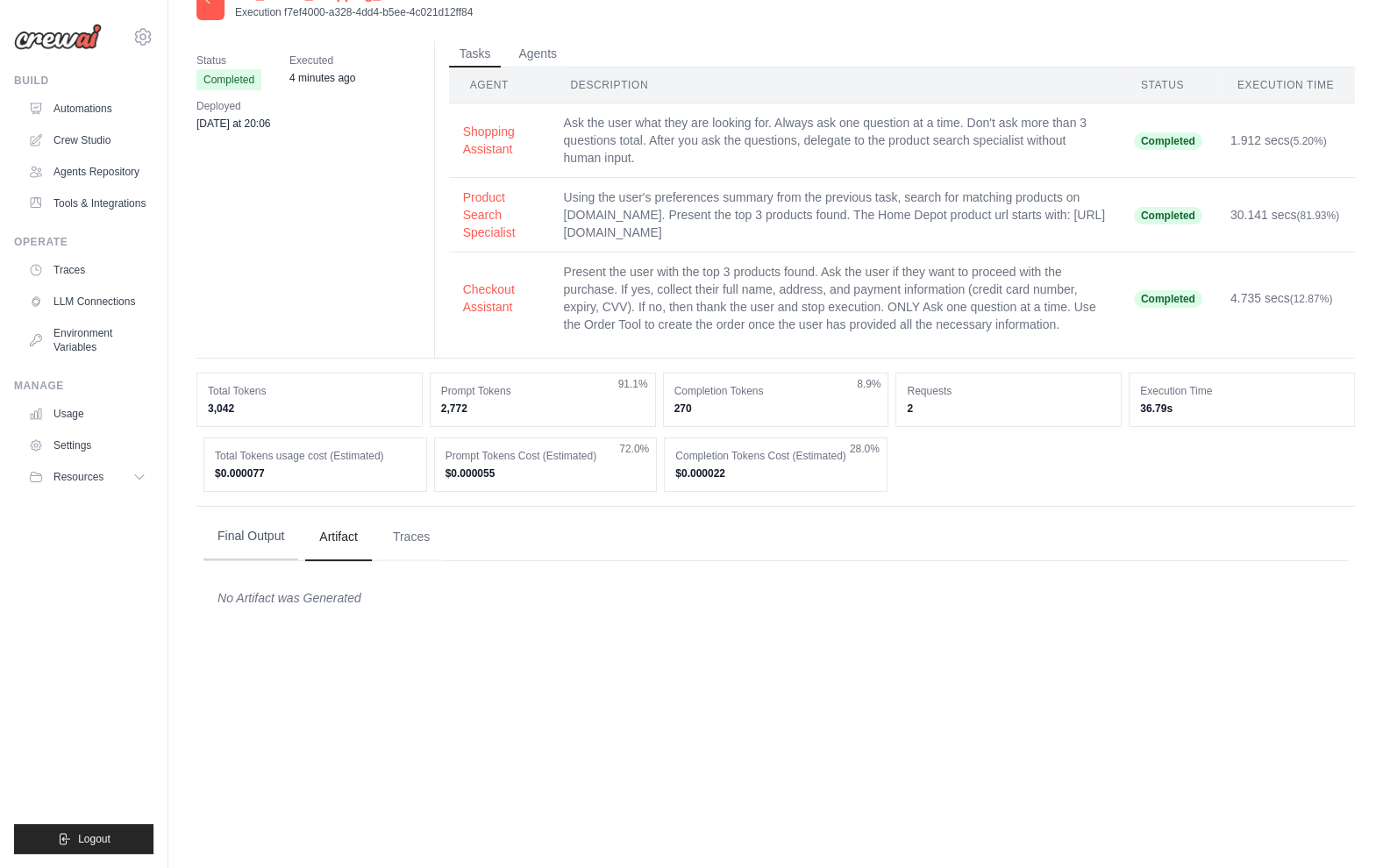
click at [245, 534] on button "Final Output" at bounding box center [250, 536] width 94 height 47
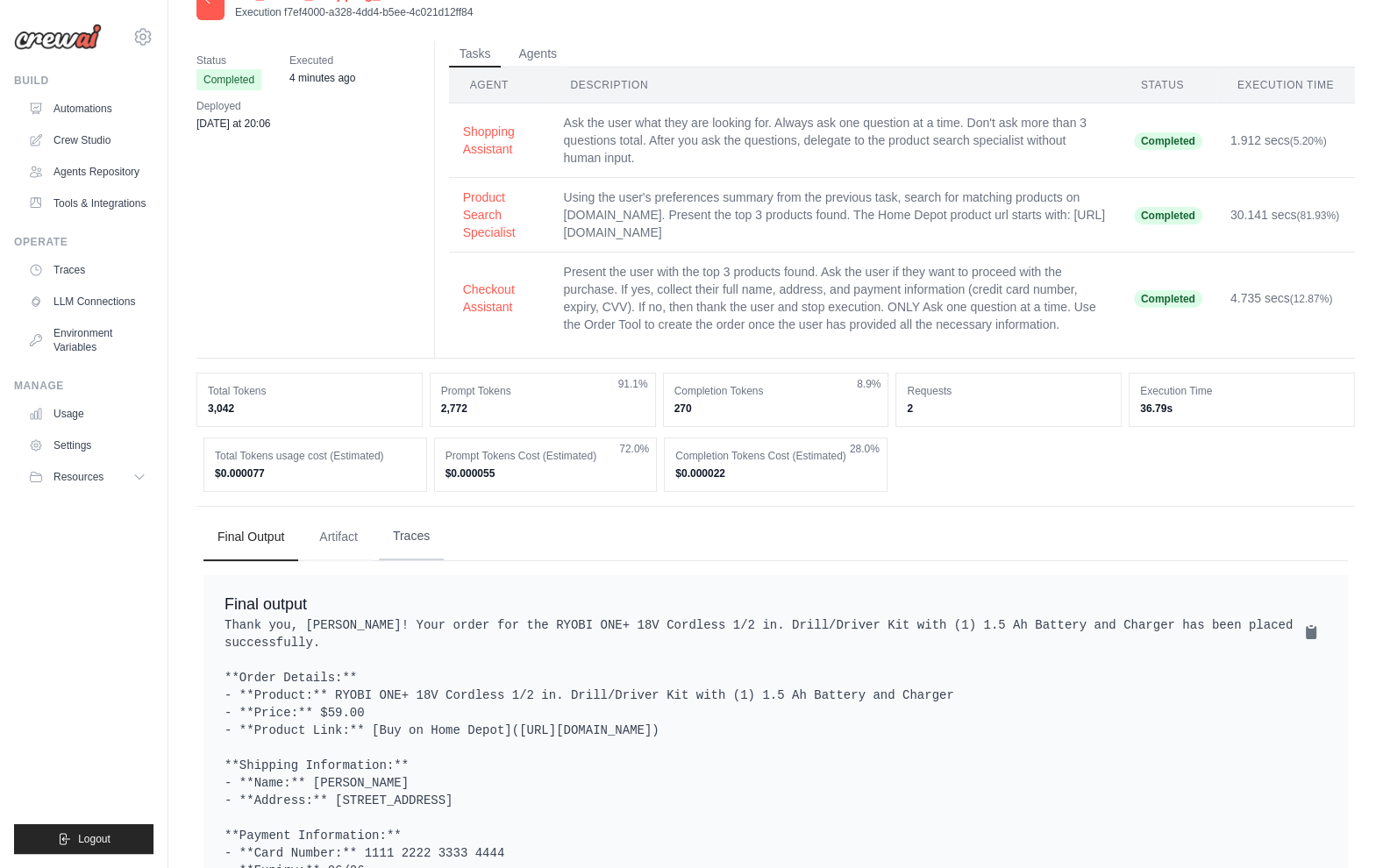
click at [410, 535] on button "Traces" at bounding box center [412, 536] width 65 height 47
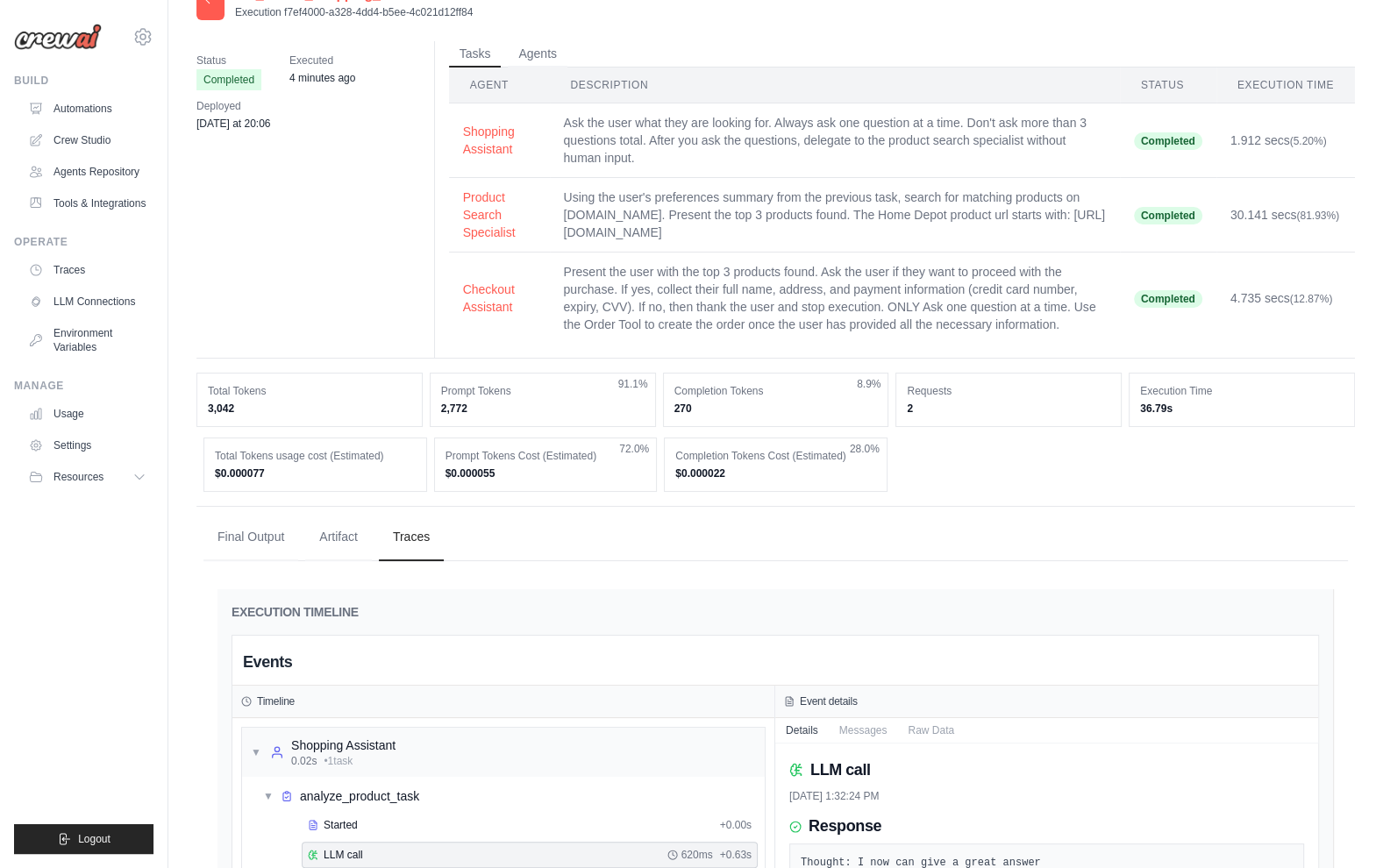
scroll to position [0, 0]
